Goal: Task Accomplishment & Management: Use online tool/utility

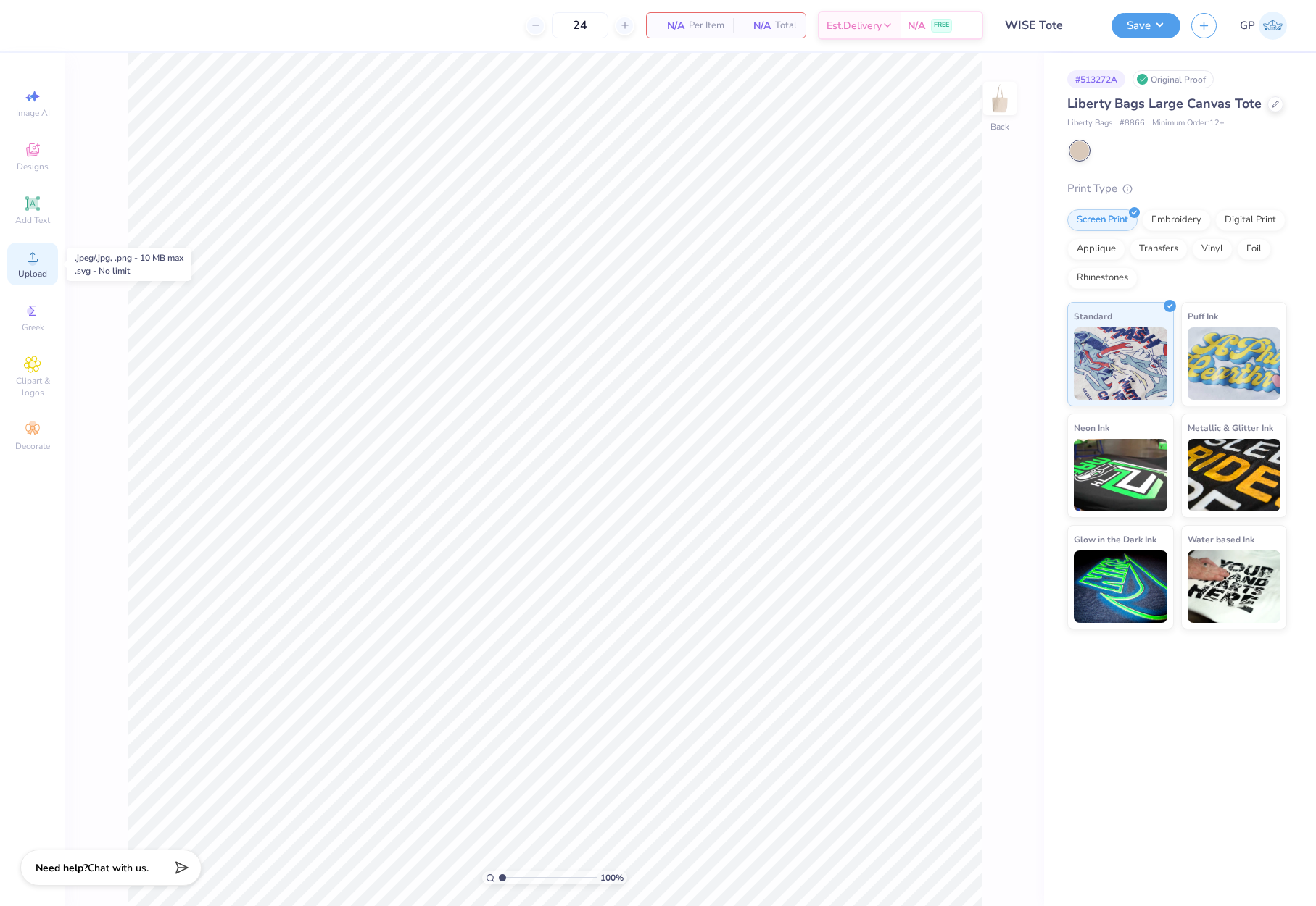
click at [48, 274] on div "Upload" at bounding box center [32, 263] width 51 height 43
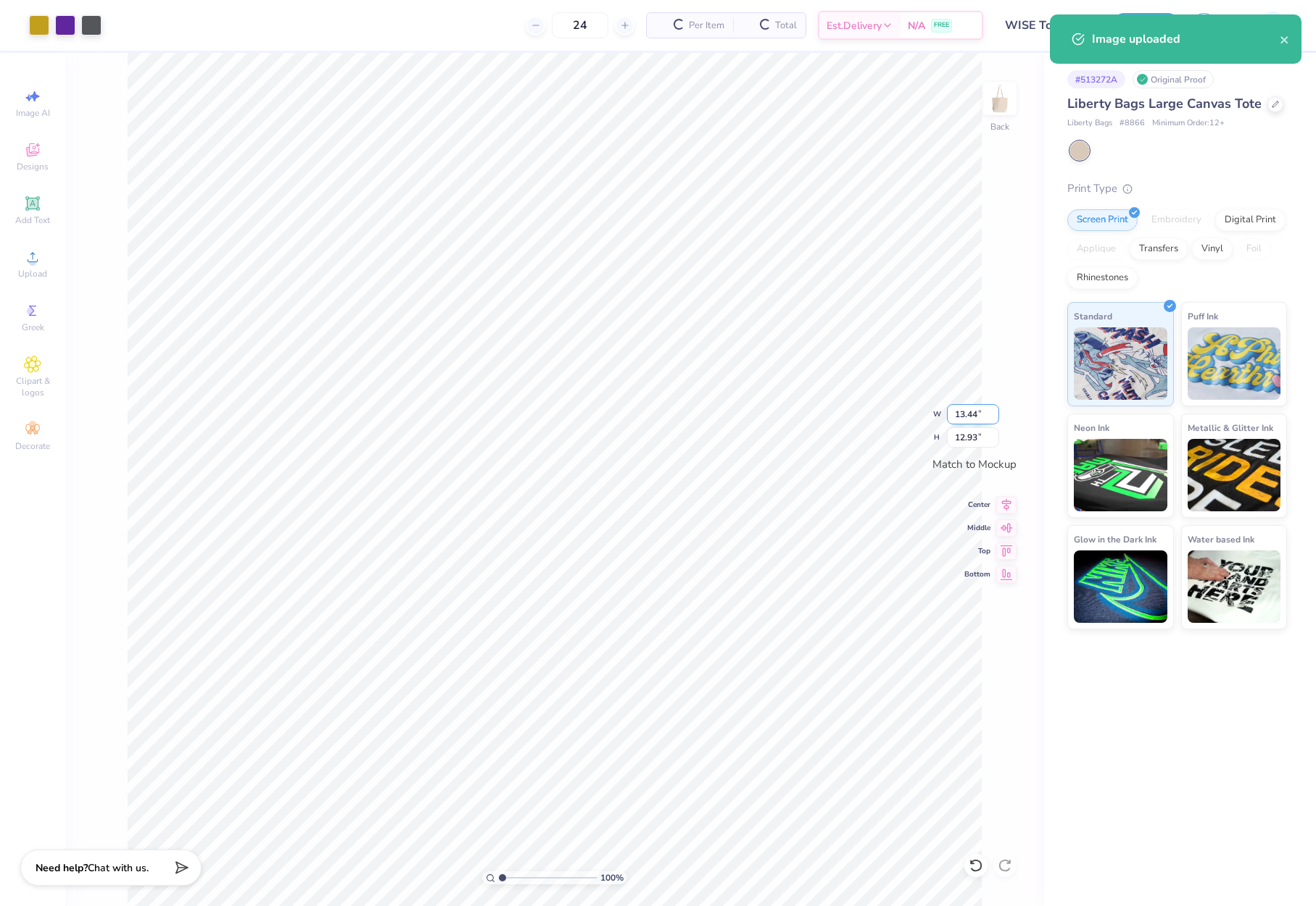
click at [978, 408] on input "13.44" at bounding box center [972, 414] width 53 height 20
type input "12.00"
type input "11.55"
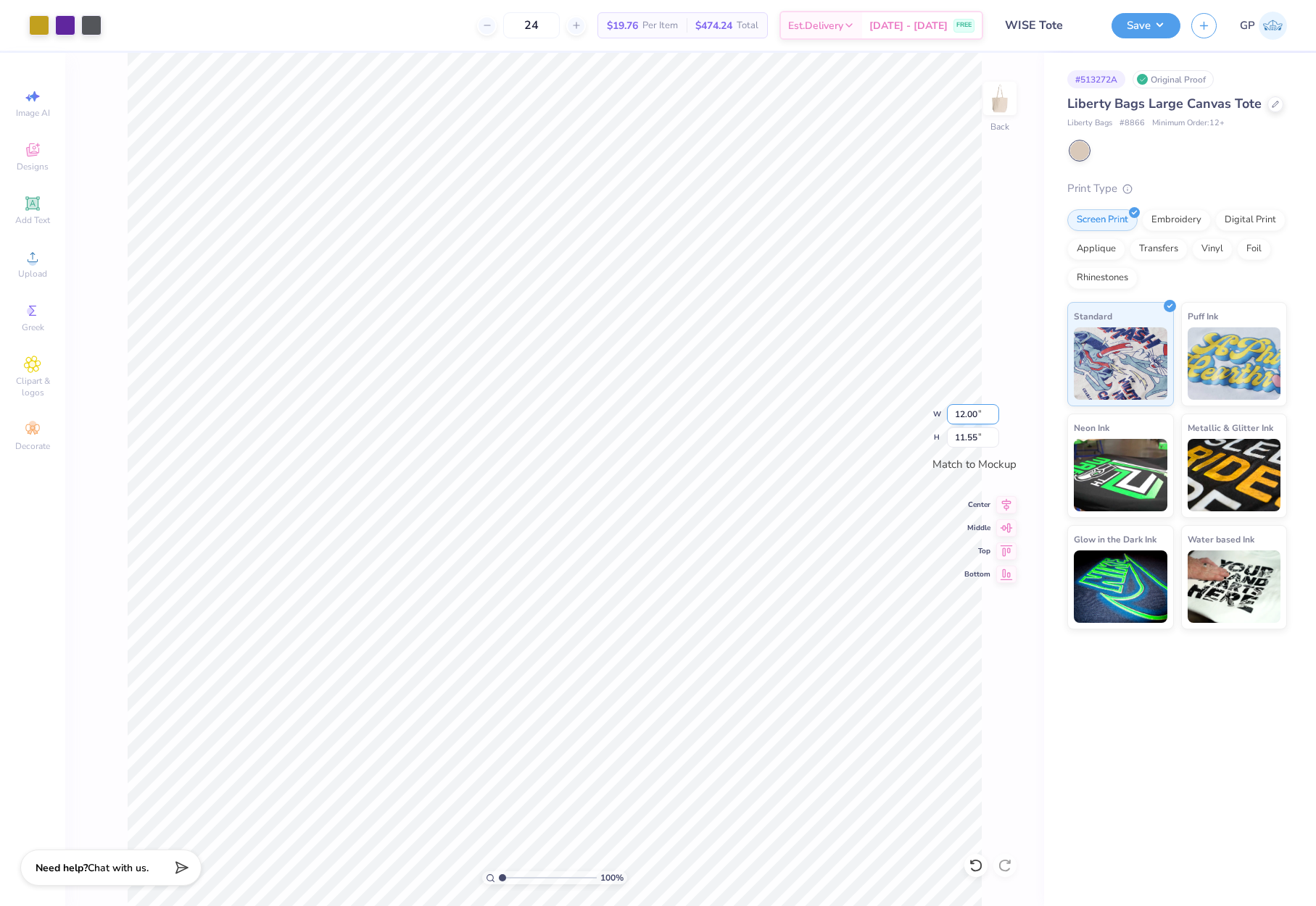
click at [981, 416] on input "12.00" at bounding box center [972, 414] width 53 height 20
type input "10.00"
type input "9.63"
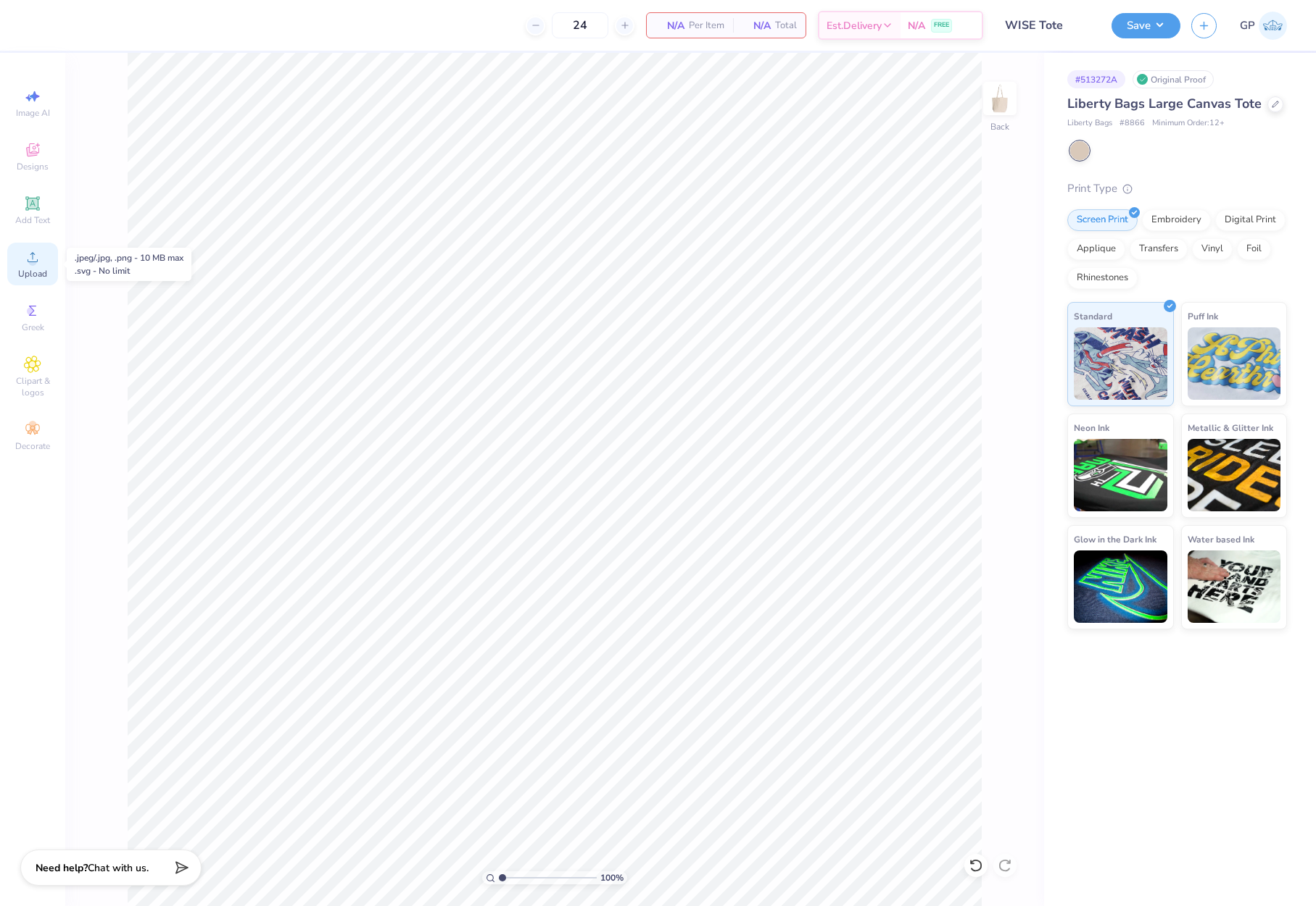
click at [35, 258] on icon at bounding box center [33, 257] width 18 height 18
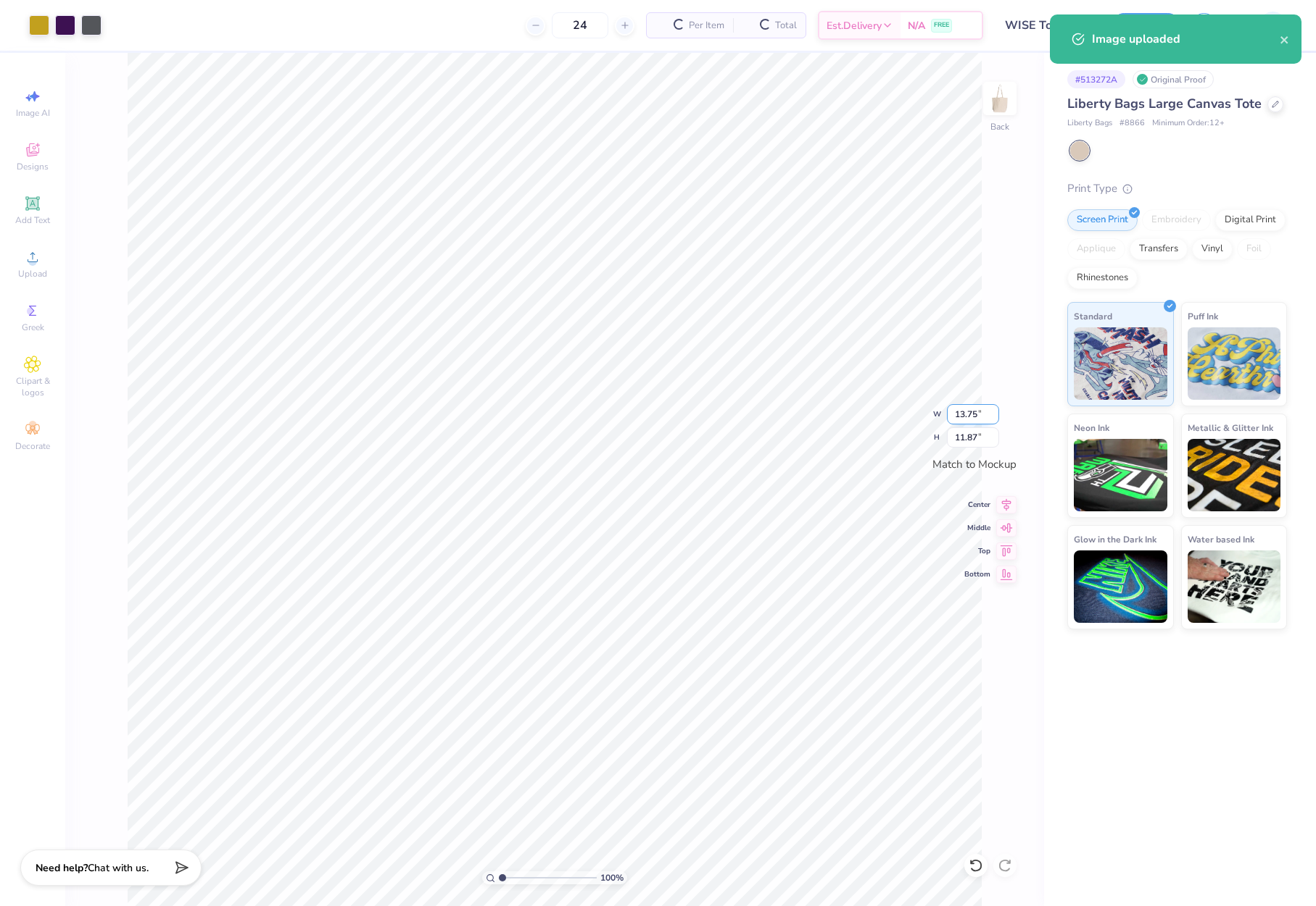
click at [954, 411] on input "13.75" at bounding box center [972, 414] width 53 height 20
type input "12.00"
type input "10.35"
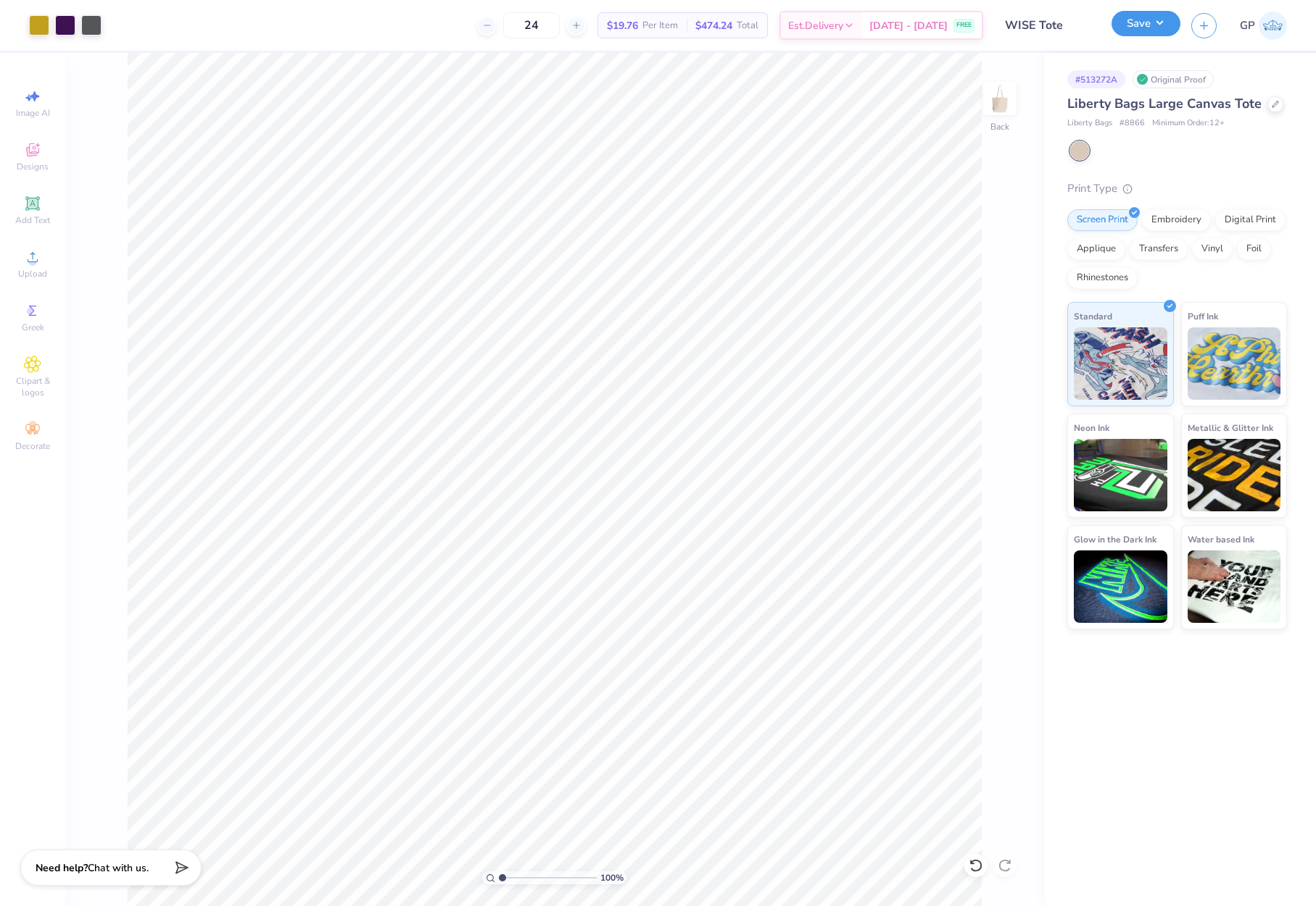
click at [1118, 23] on button "Save" at bounding box center [1145, 24] width 69 height 26
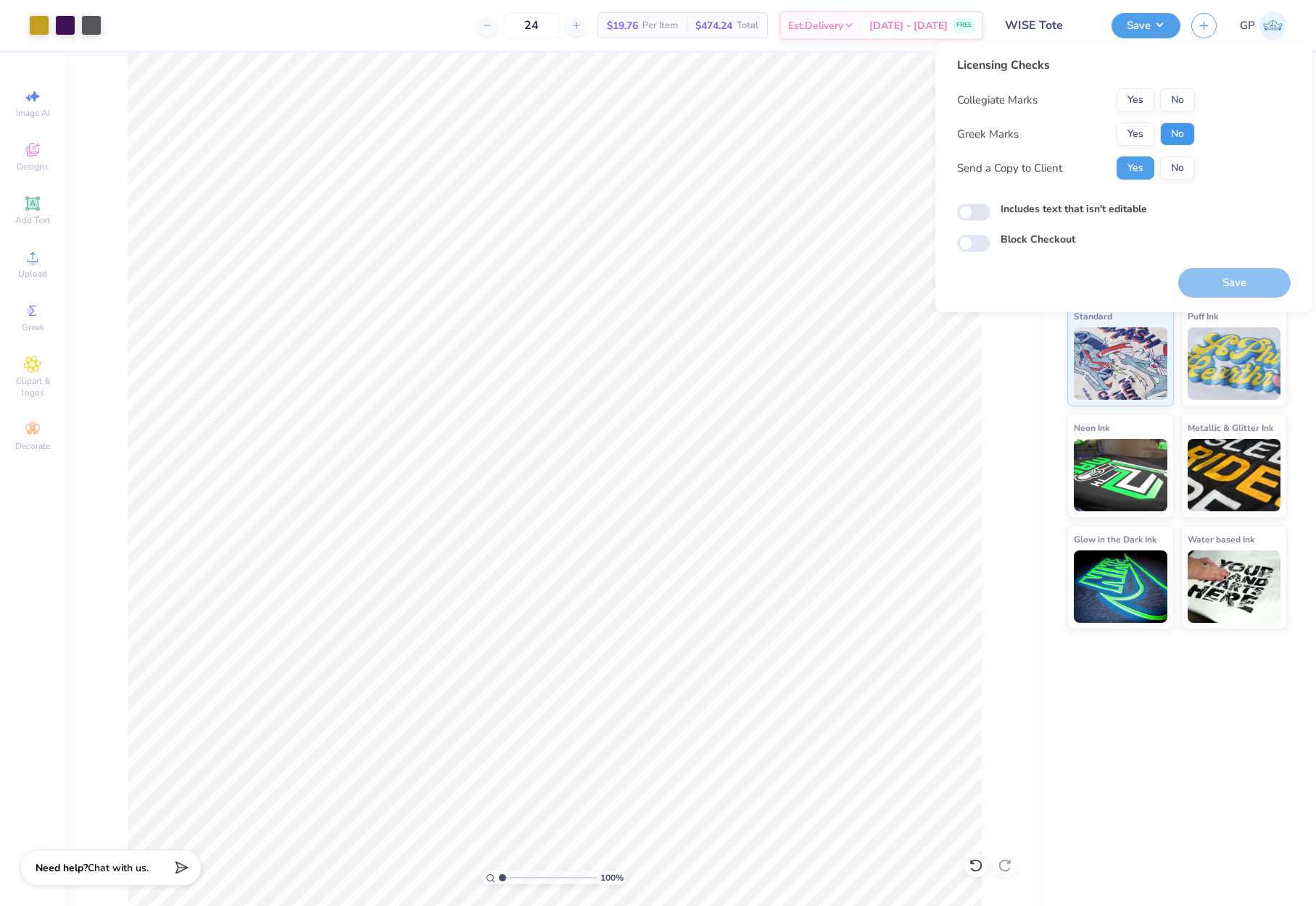
click at [1180, 135] on button "No" at bounding box center [1177, 133] width 35 height 23
click at [1179, 108] on button "No" at bounding box center [1177, 99] width 35 height 23
click at [971, 215] on input "Includes text that isn't editable" at bounding box center [974, 213] width 34 height 18
checkbox input "true"
click at [1196, 276] on button "Save" at bounding box center [1234, 283] width 112 height 30
